Goal: Information Seeking & Learning: Learn about a topic

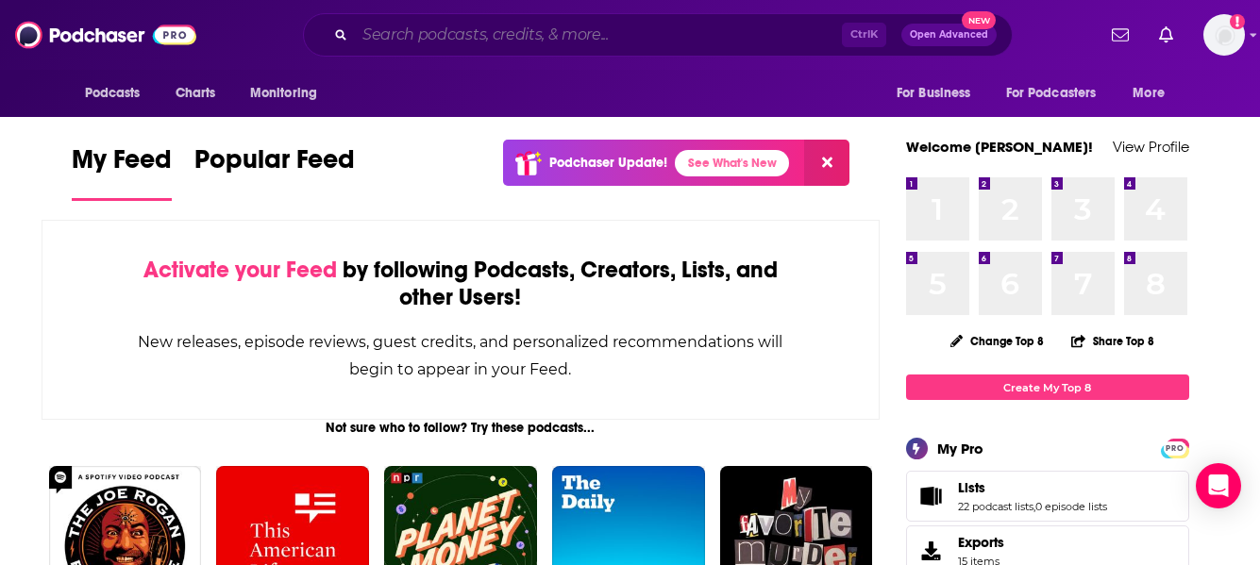
click at [461, 35] on input "Search podcasts, credits, & more..." at bounding box center [598, 35] width 487 height 30
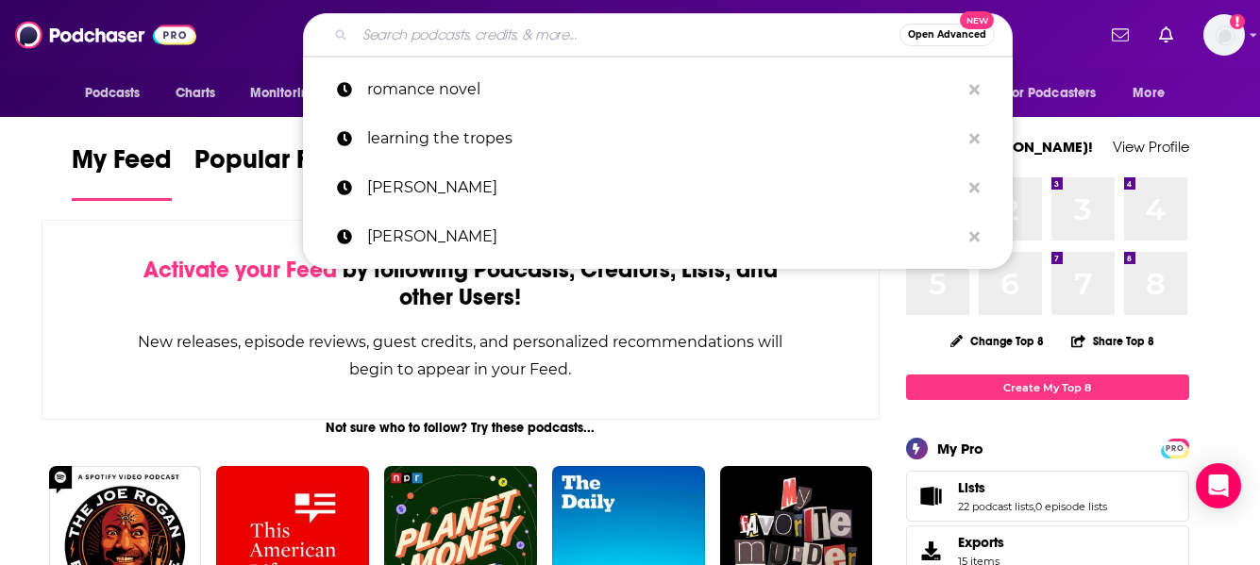
paste input "[EMAIL_ADDRESS][DOMAIN_NAME]"
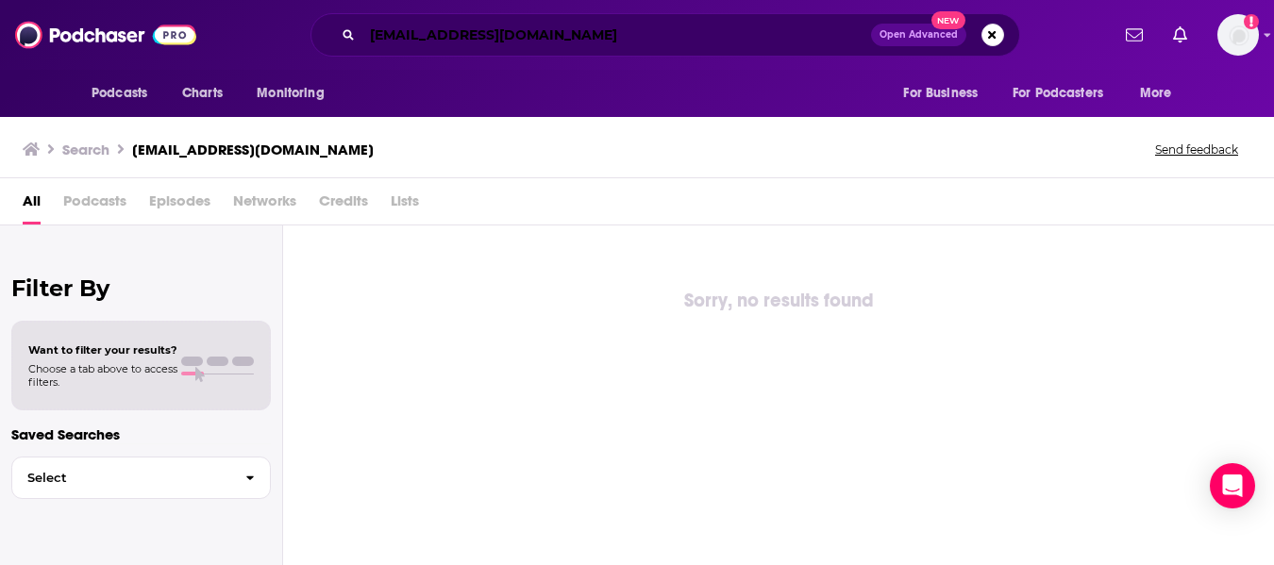
click at [440, 49] on input "[EMAIL_ADDRESS][DOMAIN_NAME]" at bounding box center [616, 35] width 509 height 30
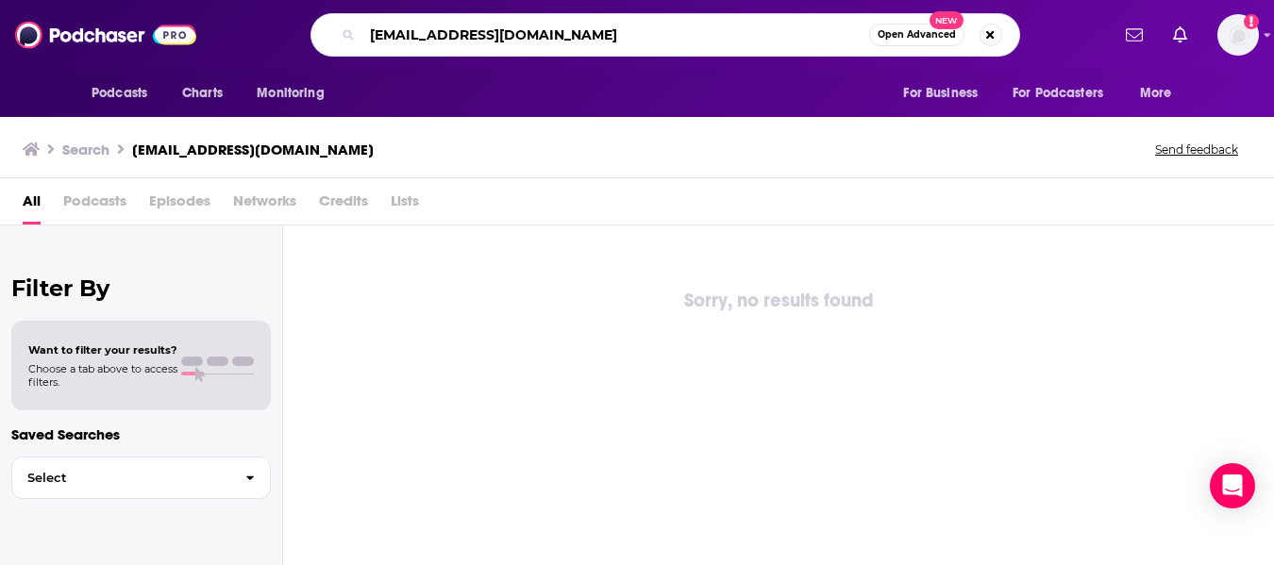
drag, startPoint x: 436, startPoint y: 35, endPoint x: 342, endPoint y: 30, distance: 94.5
click at [344, 31] on div "[EMAIL_ADDRESS][DOMAIN_NAME] Open Advanced New" at bounding box center [666, 34] width 710 height 43
type input "welcometothesmutshow"
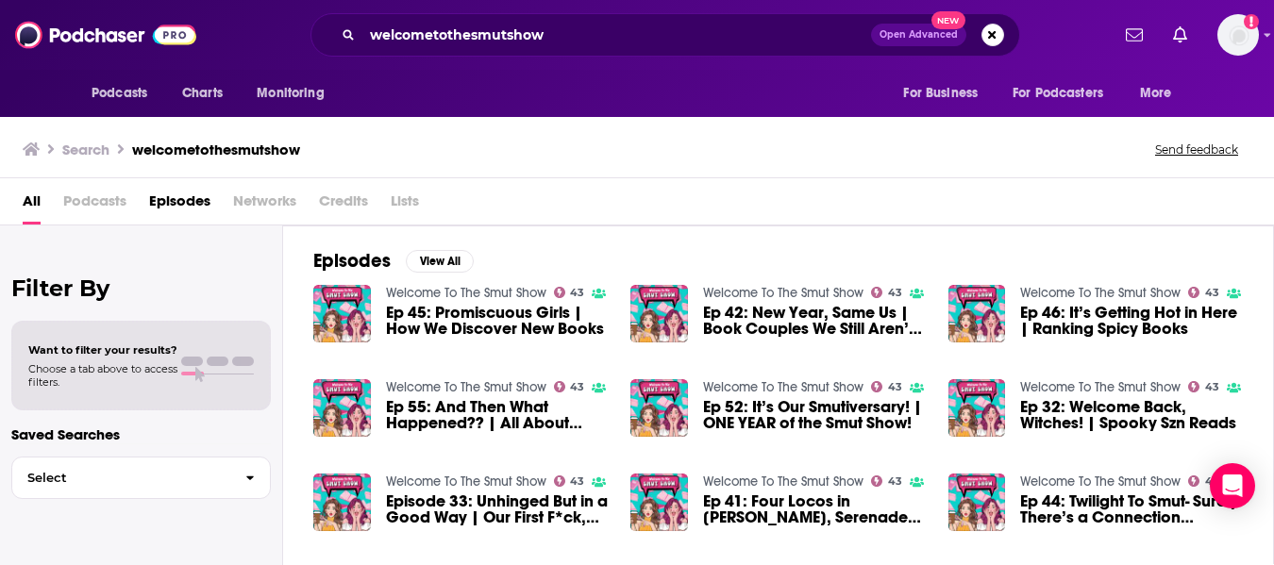
click at [461, 298] on div "Podcasts Charts Monitoring welcometothesmutshow Open Advanced New For Business …" at bounding box center [637, 282] width 1274 height 565
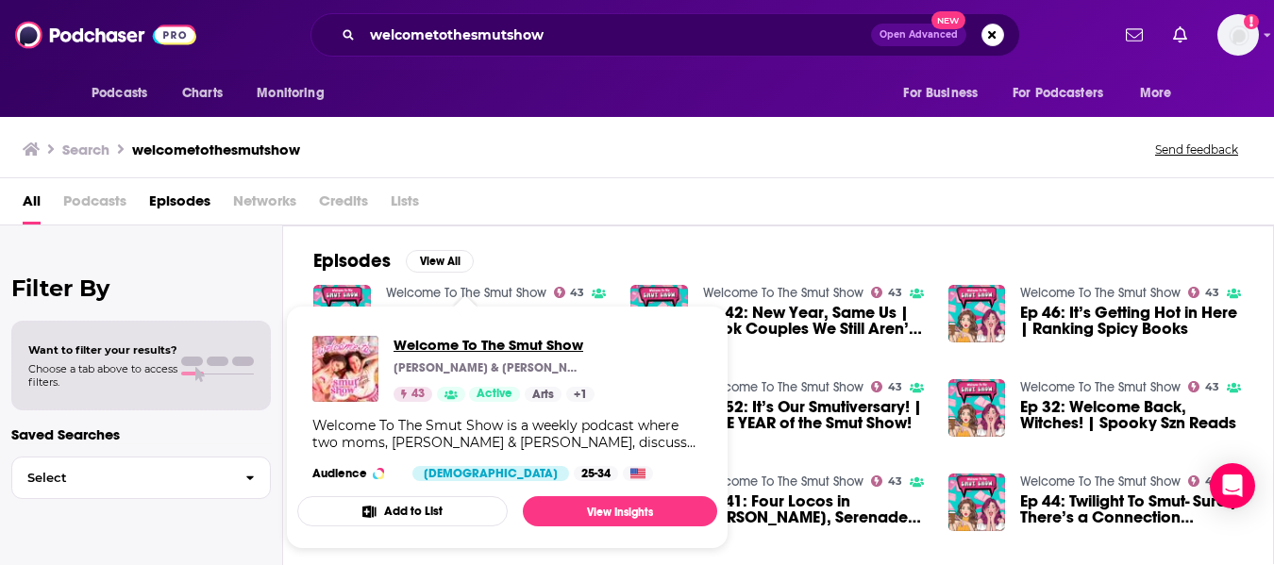
click at [465, 341] on span "Welcome To The Smut Show" at bounding box center [494, 345] width 201 height 18
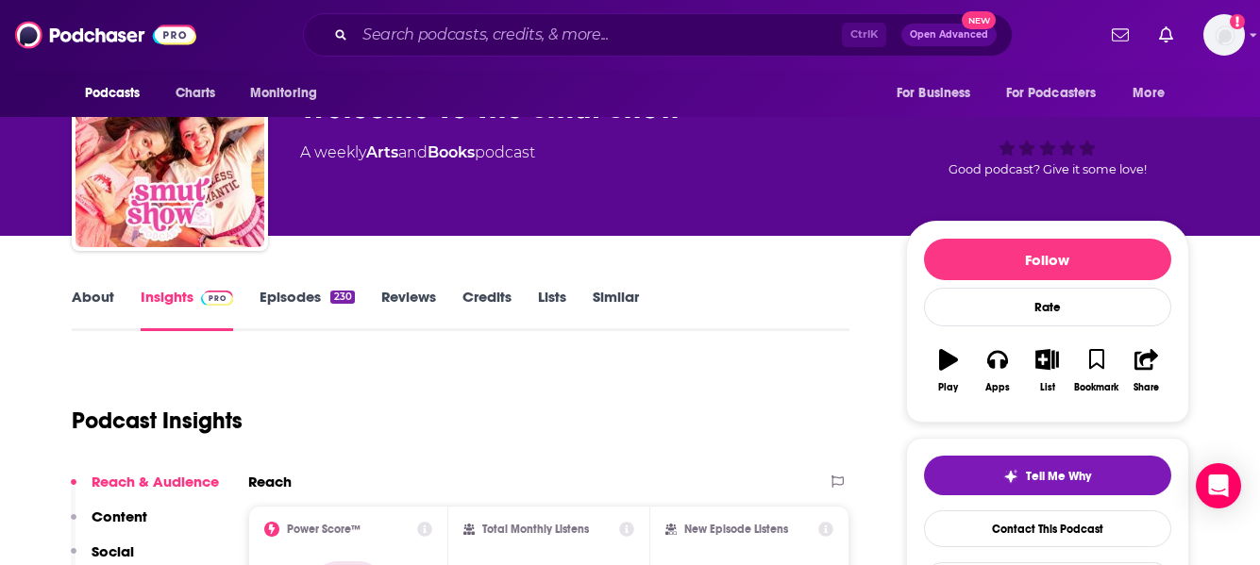
scroll to position [283, 0]
